Goal: Task Accomplishment & Management: Complete application form

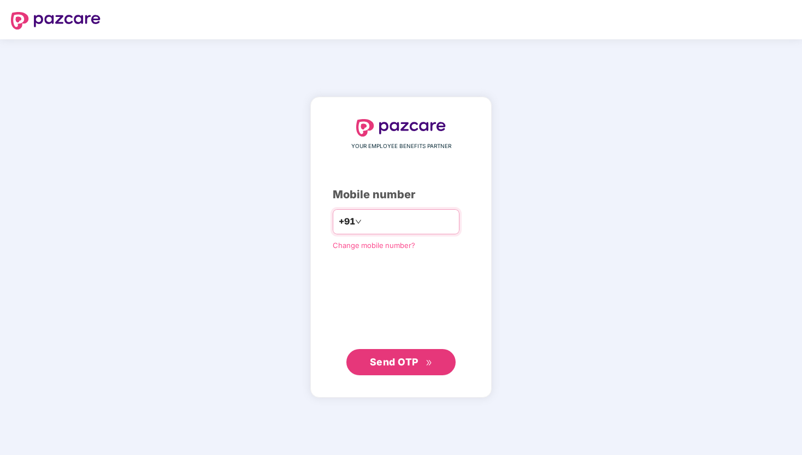
click at [385, 223] on input "number" at bounding box center [409, 221] width 90 height 17
type input "**********"
click at [394, 359] on span "Send OTP" at bounding box center [394, 361] width 49 height 11
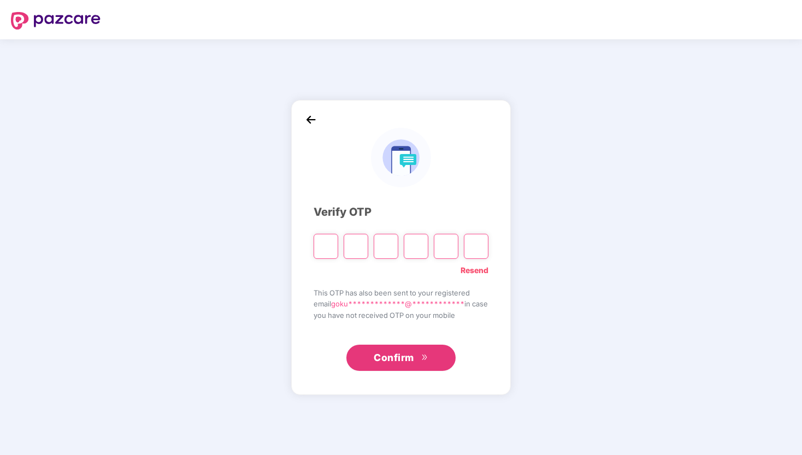
type input "*"
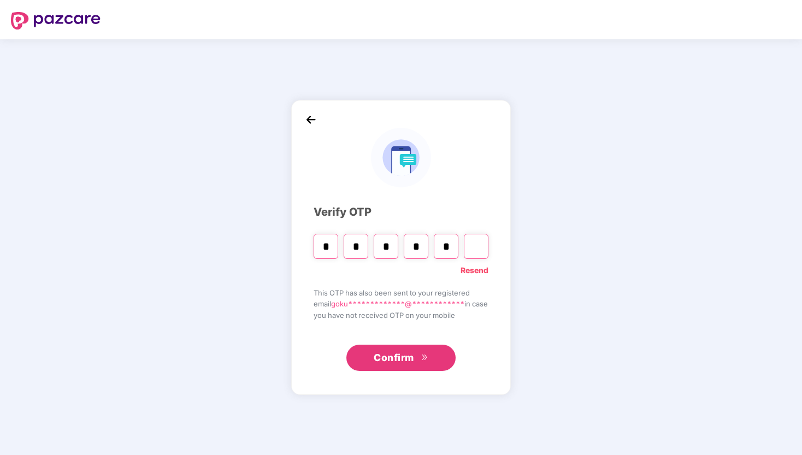
type input "*"
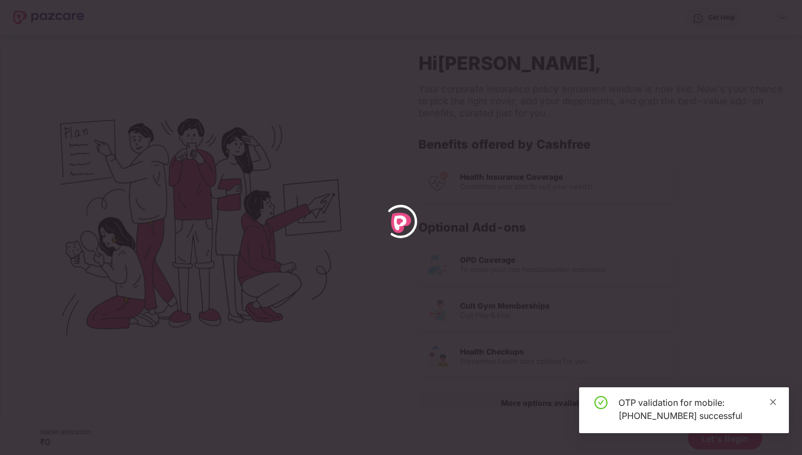
click at [772, 402] on icon "close" at bounding box center [773, 402] width 6 height 6
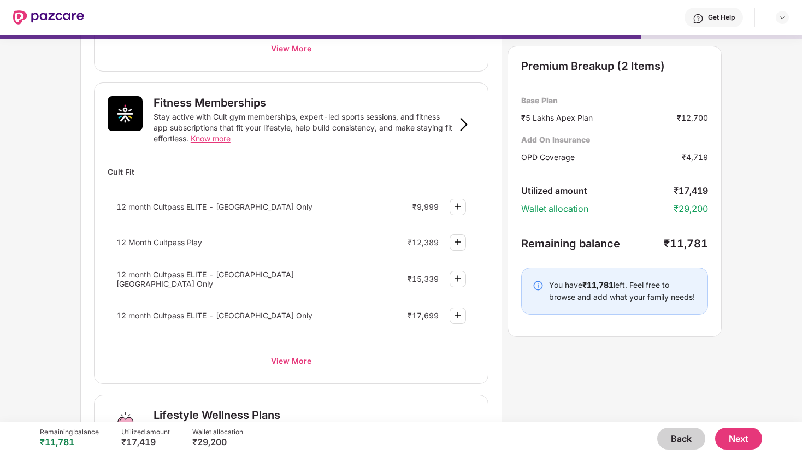
scroll to position [369, 0]
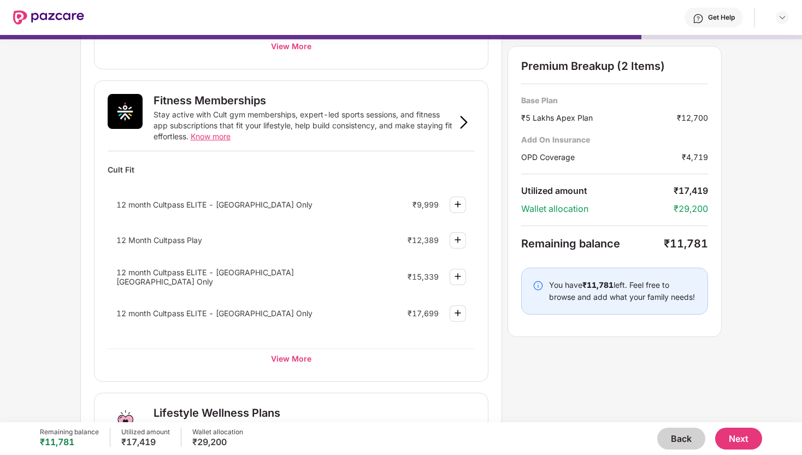
click at [462, 239] on img at bounding box center [457, 239] width 13 height 13
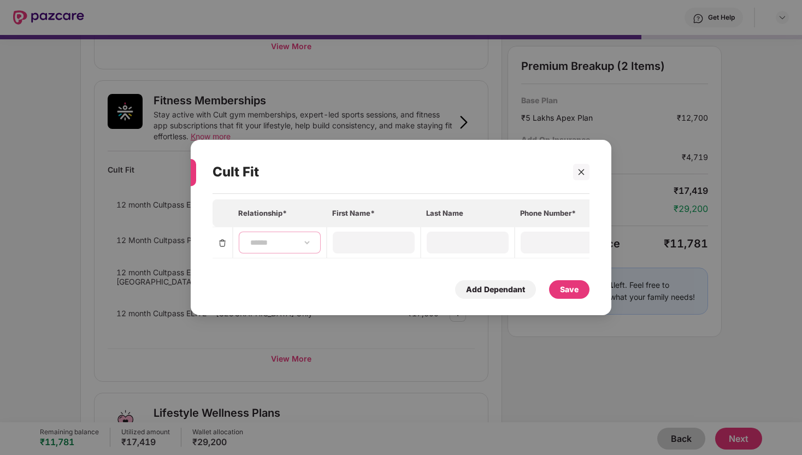
click at [303, 239] on select "**********" at bounding box center [279, 242] width 63 height 9
select select "****"
type input "*****"
type input "**********"
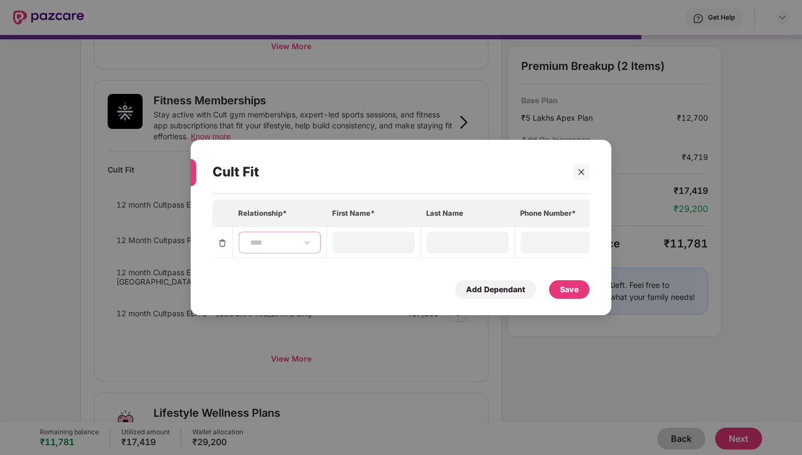
type input "**********"
click at [570, 295] on div "Save" at bounding box center [569, 290] width 19 height 12
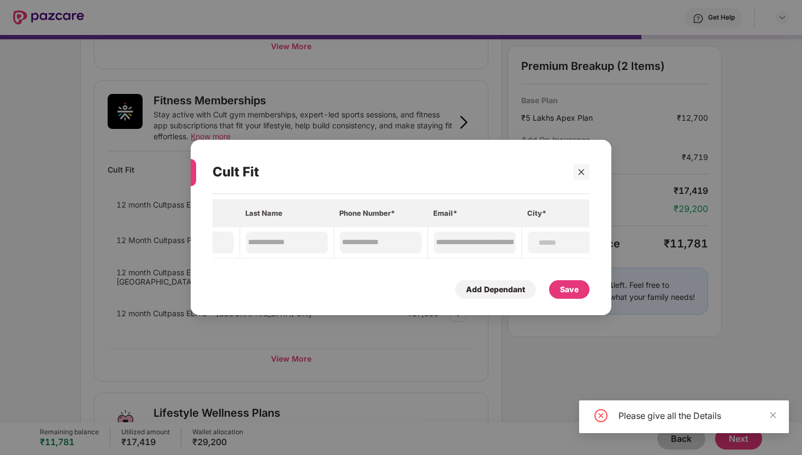
scroll to position [0, 203]
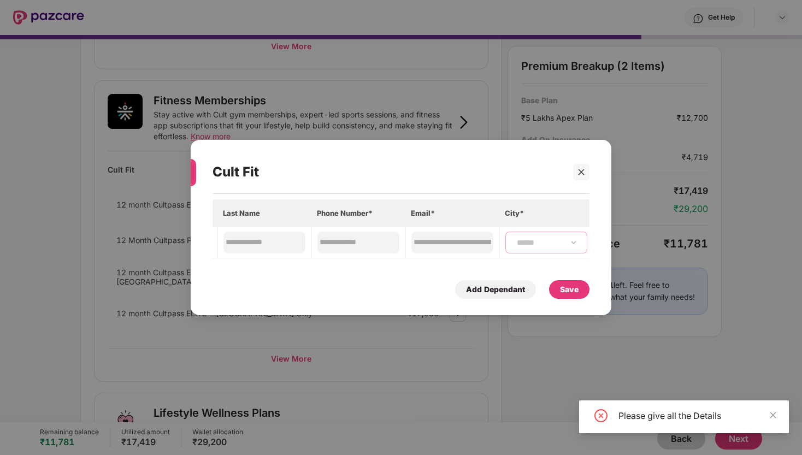
click at [554, 238] on select "**********" at bounding box center [546, 242] width 63 height 9
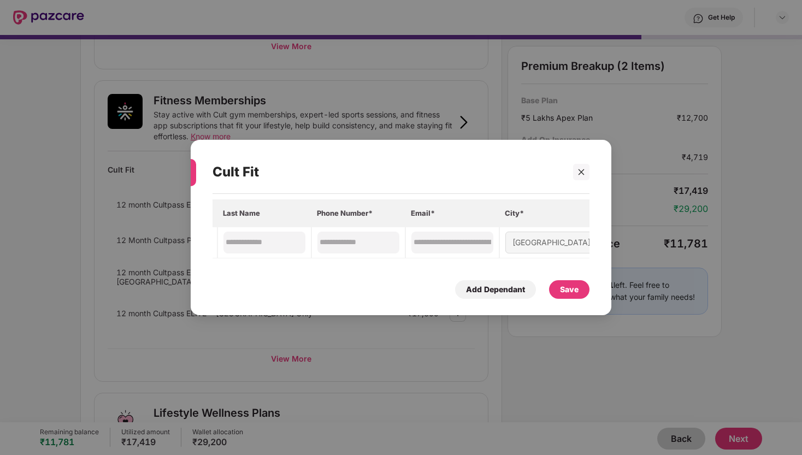
click at [558, 287] on div "Save" at bounding box center [569, 289] width 40 height 19
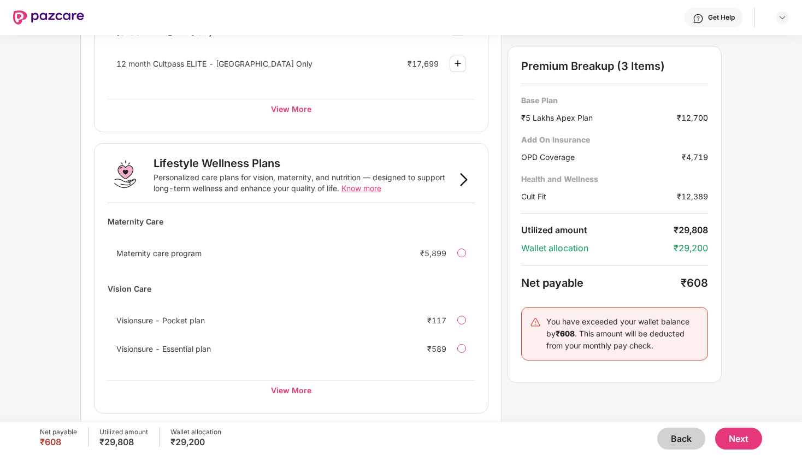
scroll to position [672, 0]
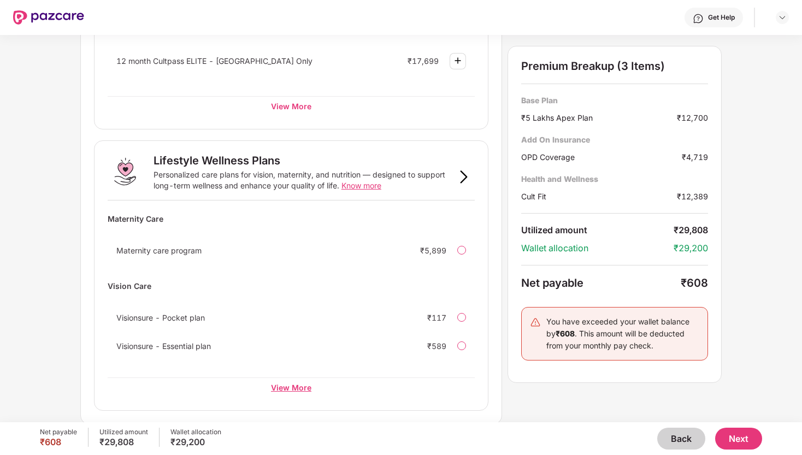
click at [296, 385] on div "View More" at bounding box center [291, 387] width 367 height 20
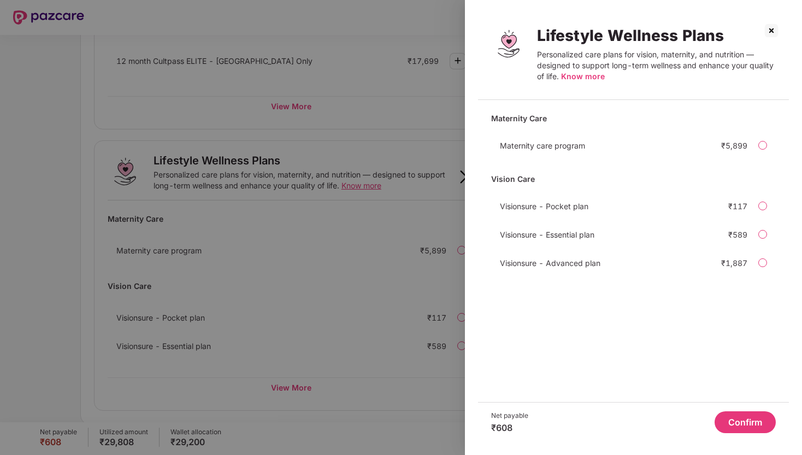
click at [766, 30] on img at bounding box center [771, 30] width 17 height 17
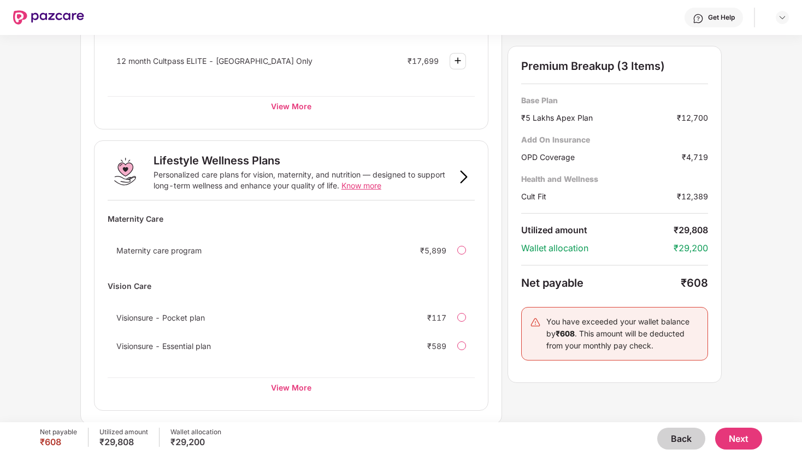
click at [675, 440] on button "Back" at bounding box center [681, 439] width 48 height 22
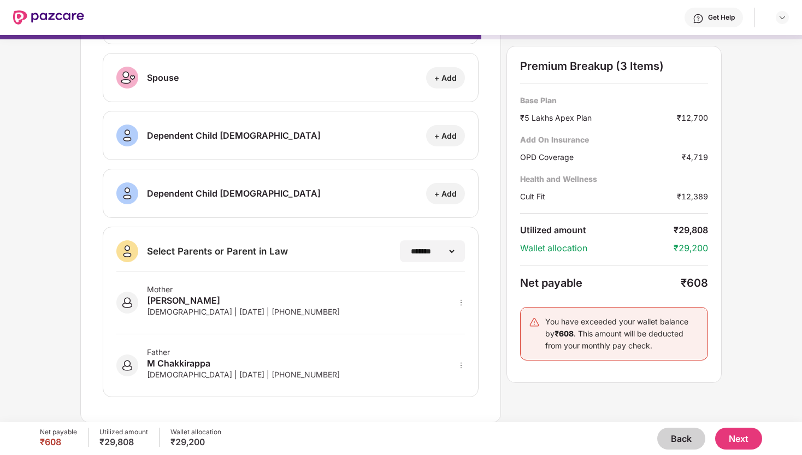
scroll to position [0, 0]
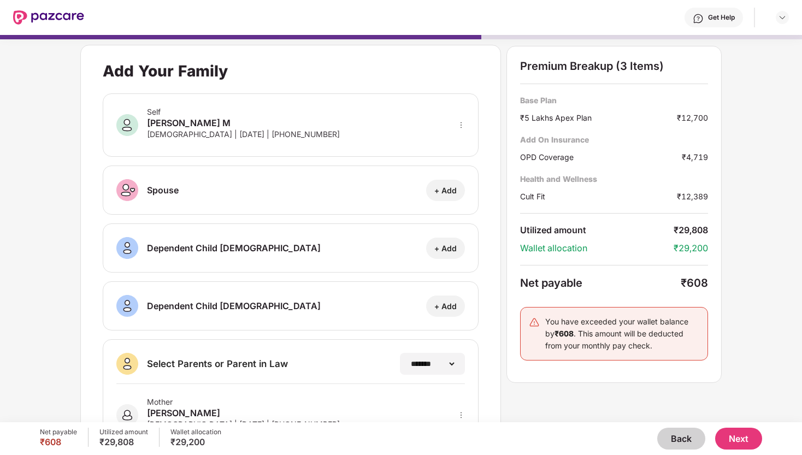
click at [677, 434] on button "Back" at bounding box center [681, 439] width 48 height 22
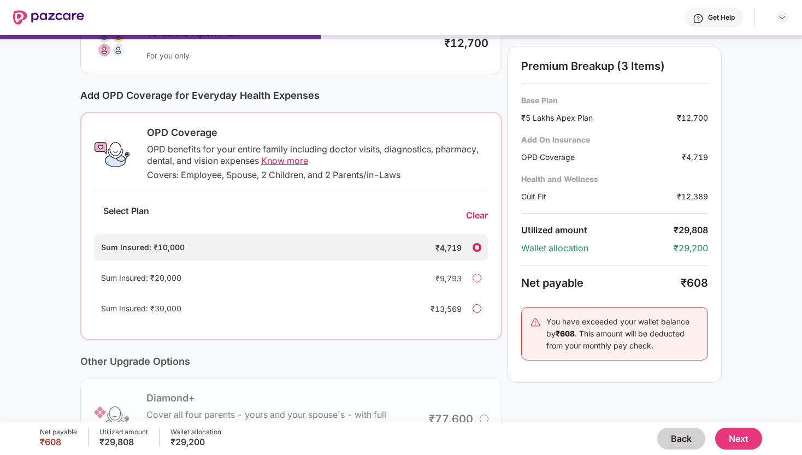
scroll to position [98, 0]
click at [475, 219] on div "Clear" at bounding box center [477, 216] width 22 height 11
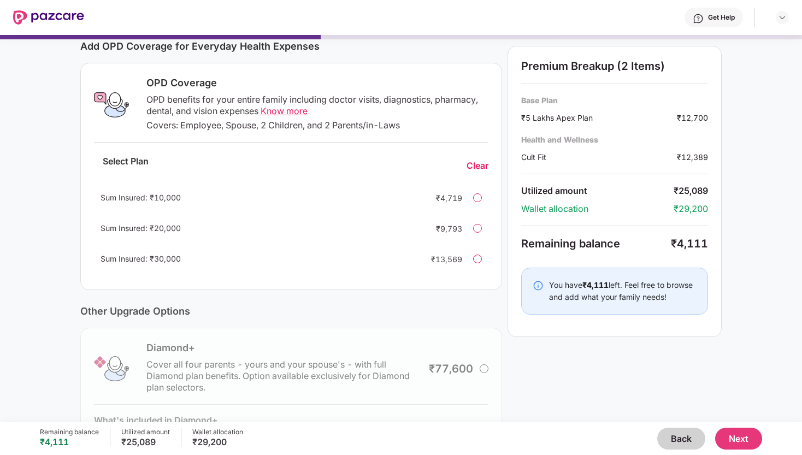
scroll to position [227, 0]
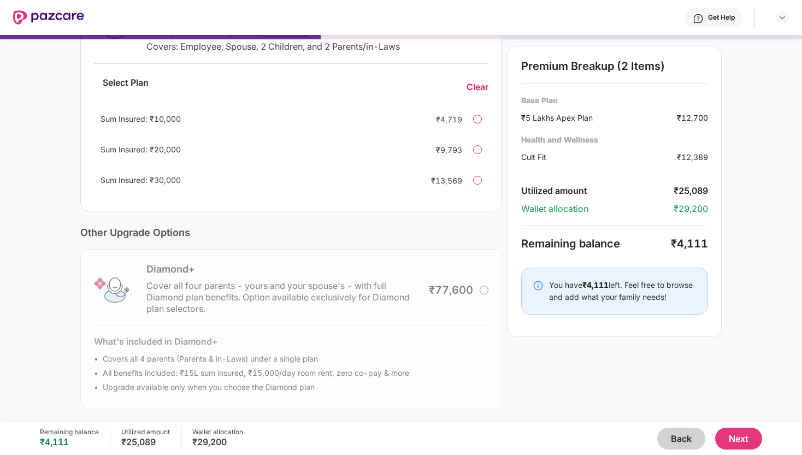
click at [745, 434] on button "Next" at bounding box center [738, 439] width 47 height 22
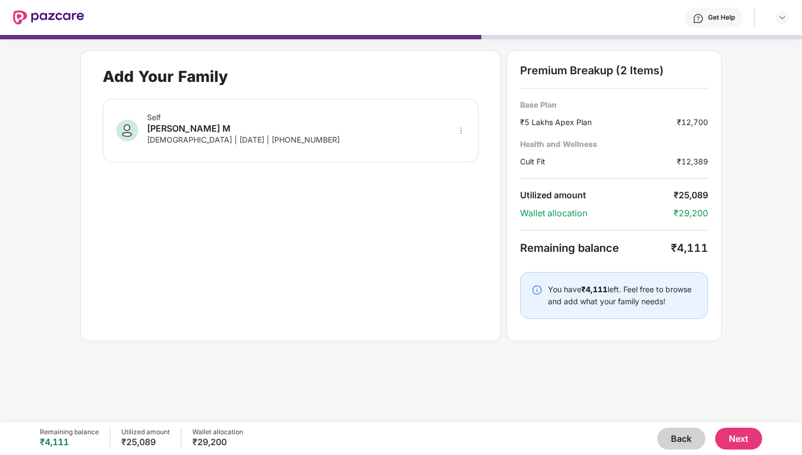
click at [729, 438] on button "Next" at bounding box center [738, 439] width 47 height 22
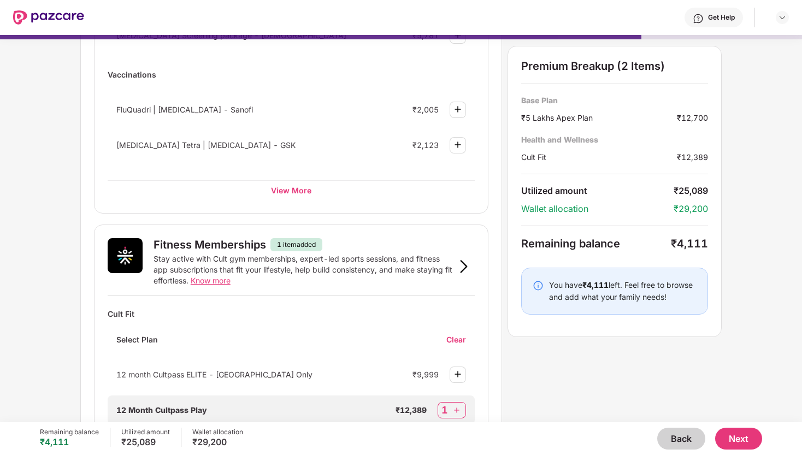
scroll to position [229, 0]
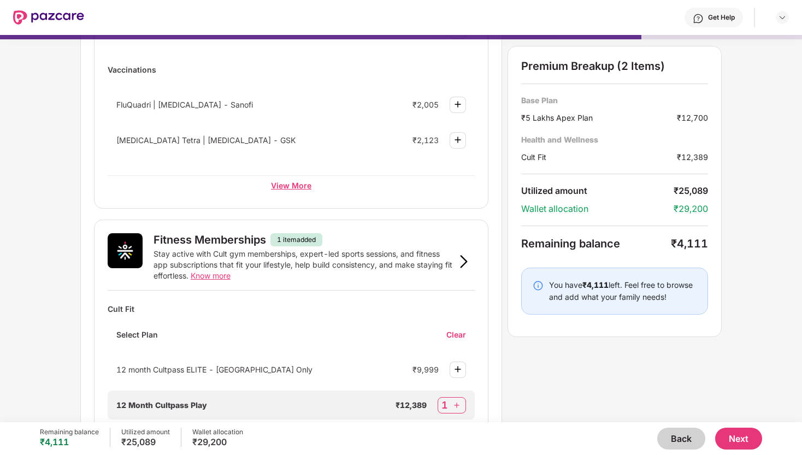
click at [302, 184] on div "View More" at bounding box center [291, 185] width 367 height 20
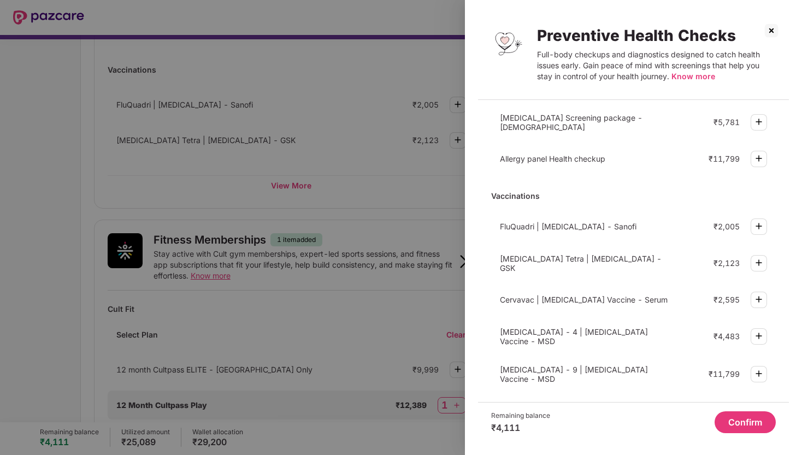
scroll to position [0, 0]
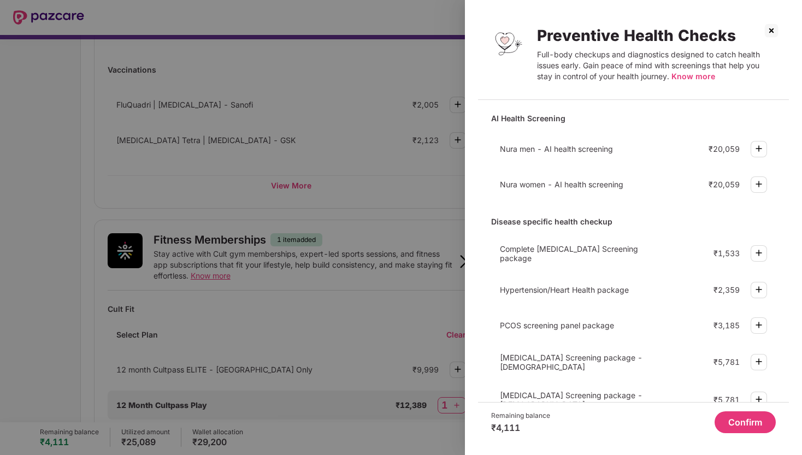
click at [767, 37] on img at bounding box center [771, 30] width 17 height 17
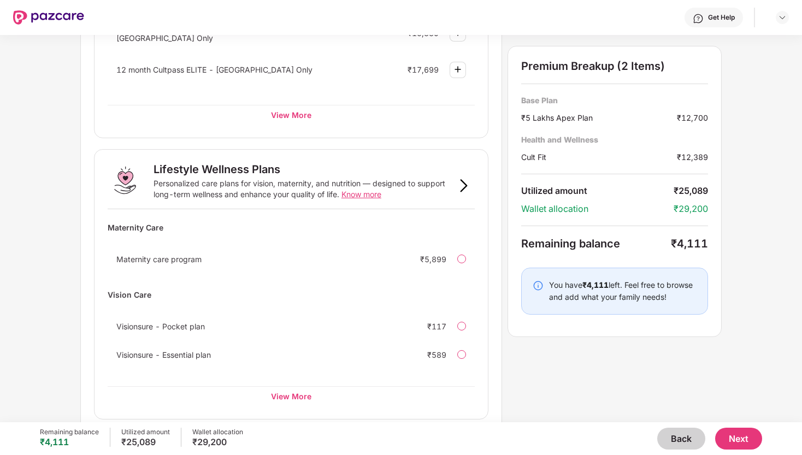
scroll to position [672, 0]
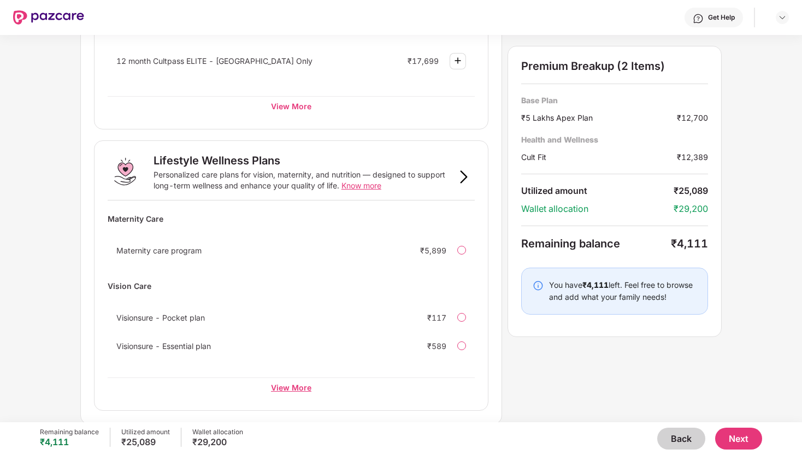
click at [267, 384] on div "View More" at bounding box center [291, 387] width 367 height 20
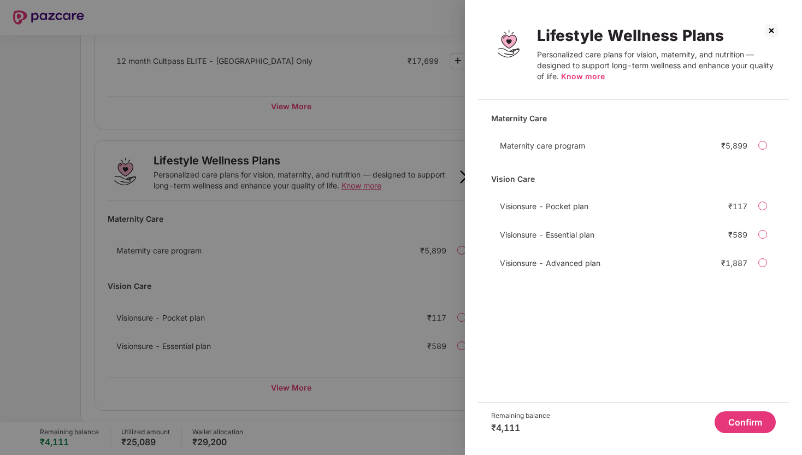
click at [759, 264] on div at bounding box center [762, 262] width 9 height 9
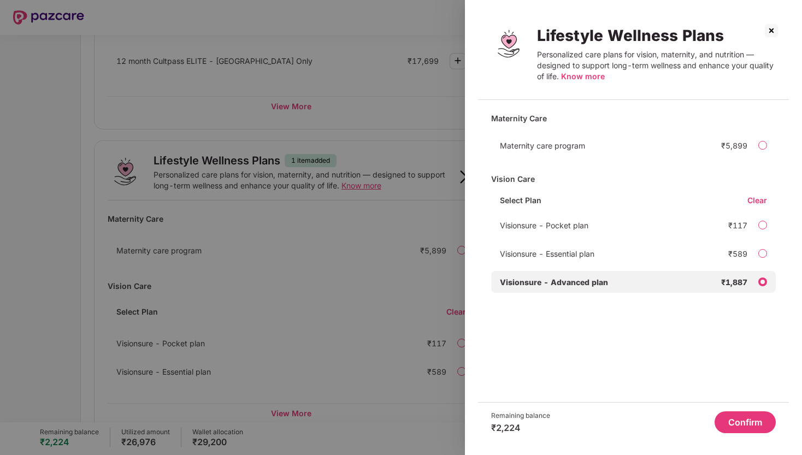
click at [728, 422] on button "Confirm" at bounding box center [745, 422] width 61 height 22
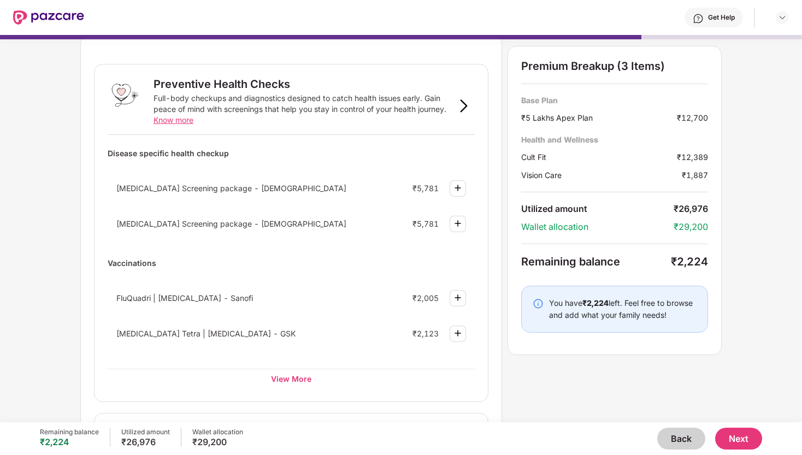
scroll to position [38, 0]
click at [289, 371] on div "View More" at bounding box center [291, 377] width 367 height 20
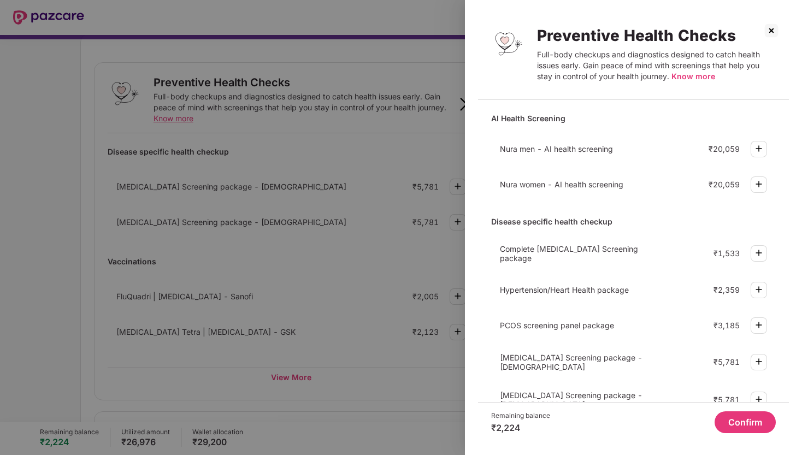
scroll to position [278, 0]
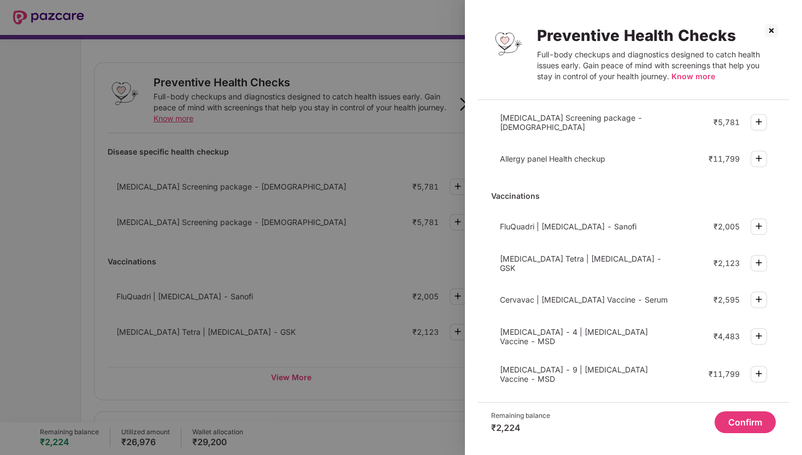
click at [770, 31] on img at bounding box center [771, 30] width 17 height 17
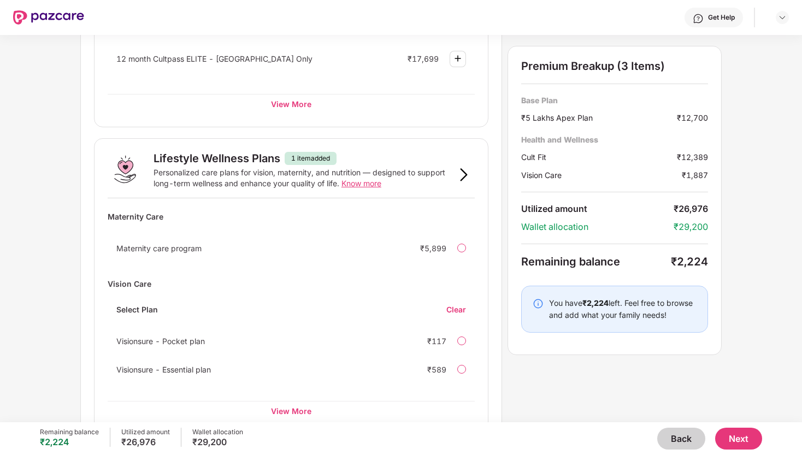
scroll to position [698, 0]
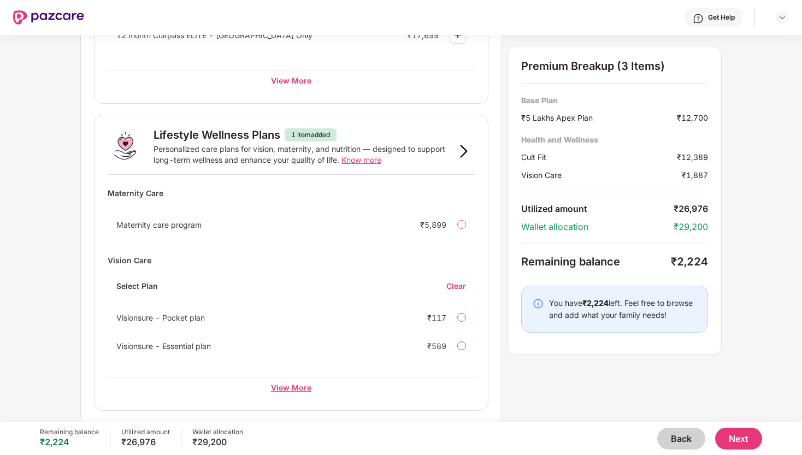
click at [278, 386] on div "View More" at bounding box center [291, 387] width 367 height 20
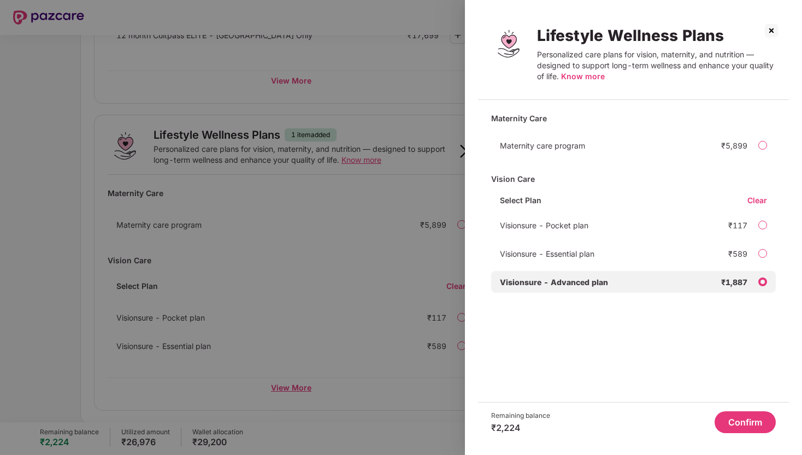
scroll to position [0, 0]
click at [772, 27] on img at bounding box center [771, 30] width 17 height 17
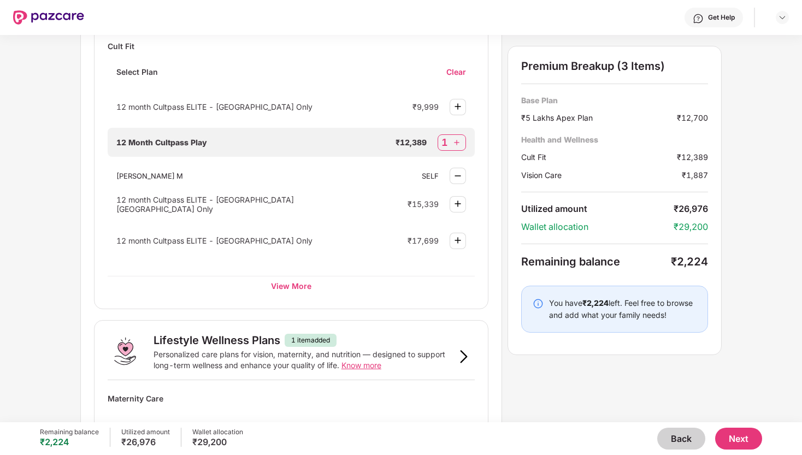
scroll to position [698, 0]
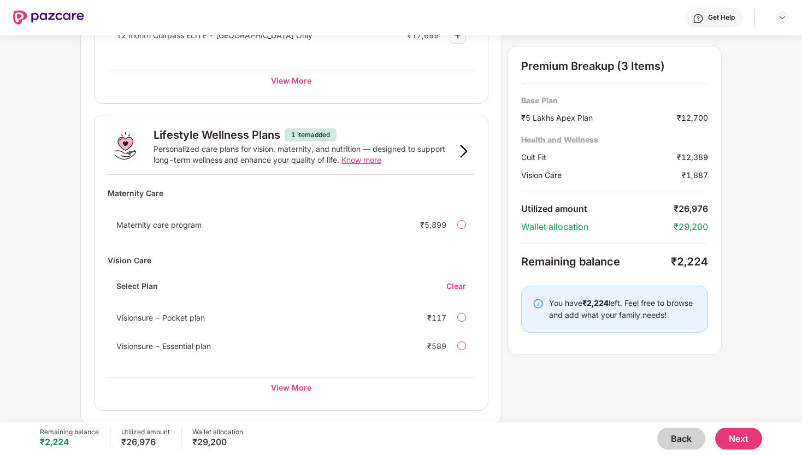
click at [757, 437] on button "Next" at bounding box center [738, 439] width 47 height 22
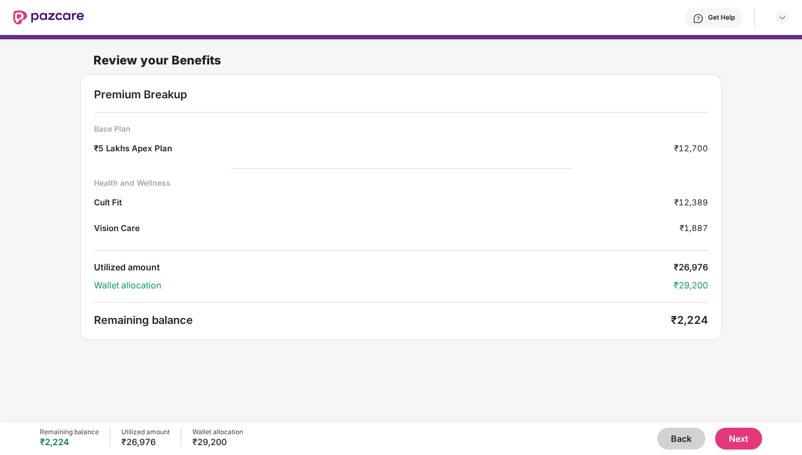
click at [669, 436] on button "Back" at bounding box center [681, 439] width 48 height 22
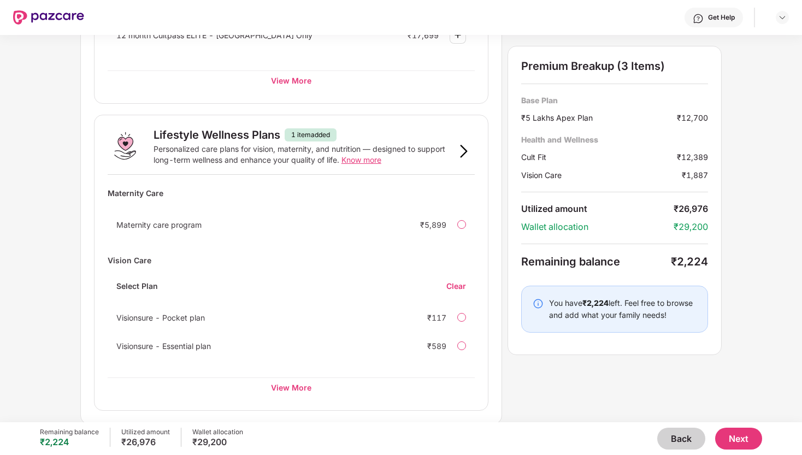
scroll to position [0, 0]
